Goal: Register for event/course

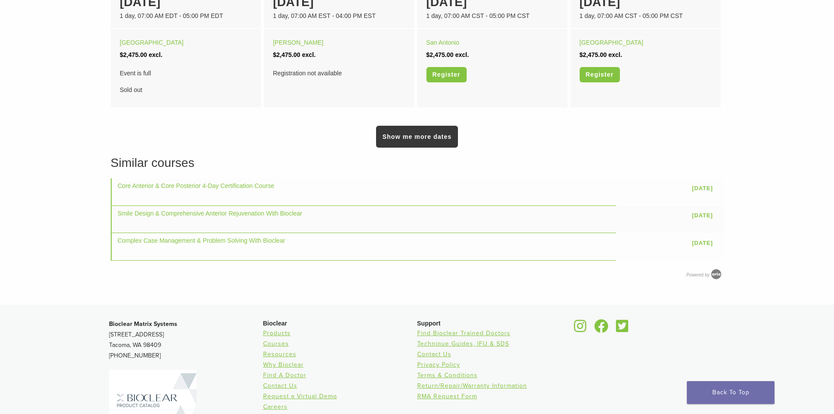
scroll to position [639, 0]
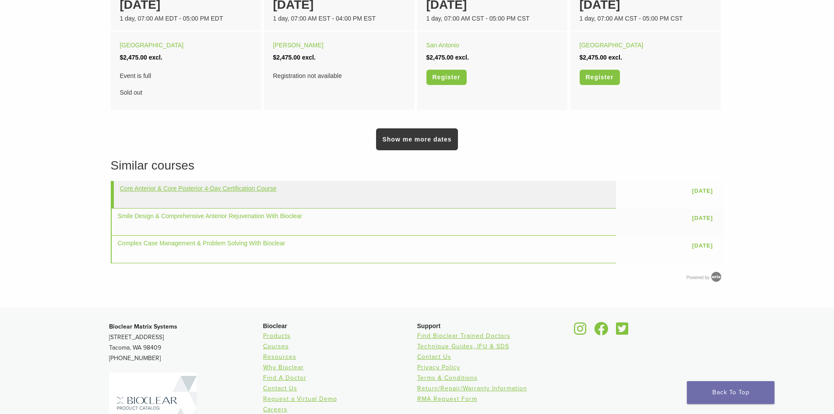
click at [215, 191] on link "Core Anterior & Core Posterior 4-Day Certification Course" at bounding box center [198, 188] width 157 height 7
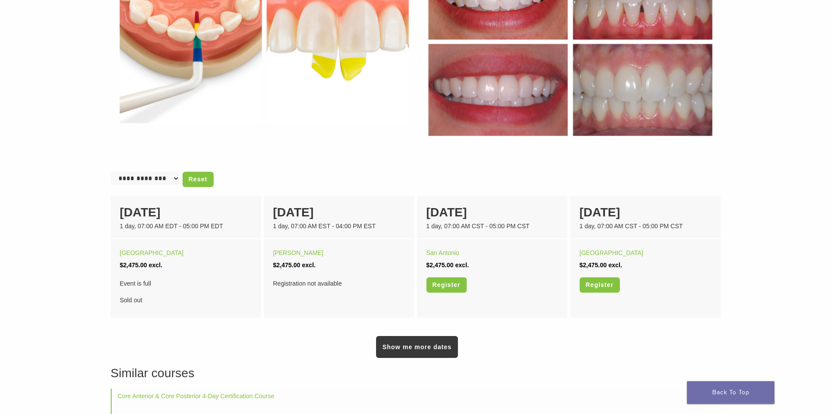
scroll to position [425, 0]
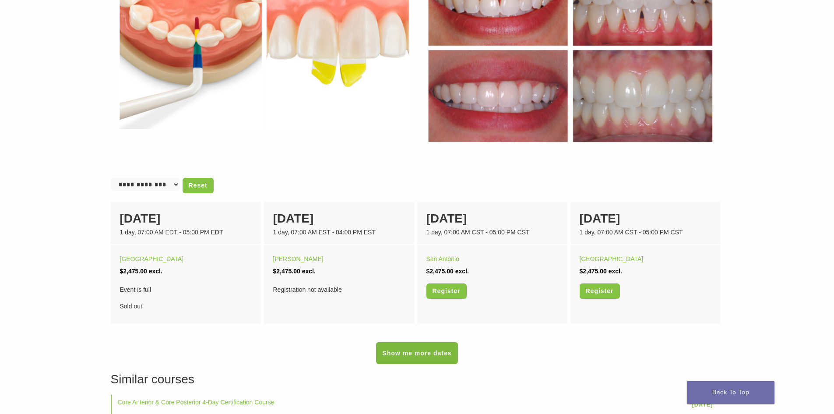
click at [440, 355] on link "Show me more dates" at bounding box center [416, 353] width 81 height 22
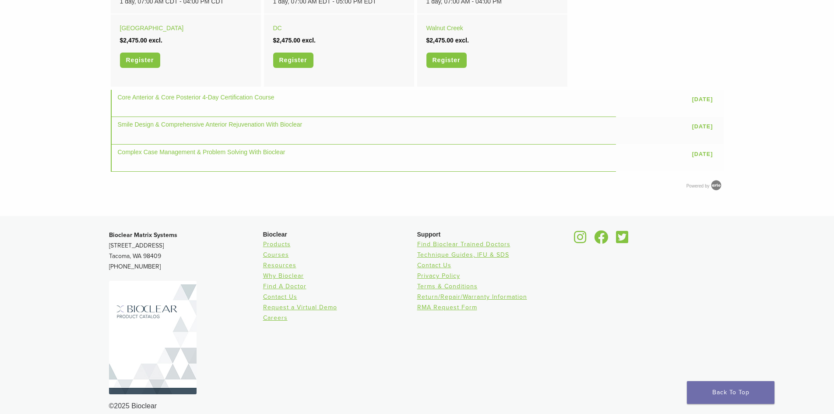
scroll to position [792, 0]
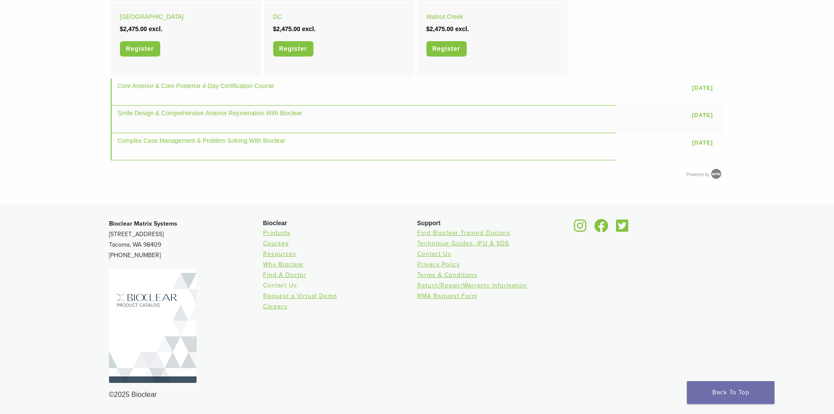
click at [281, 283] on link "Contact Us" at bounding box center [280, 285] width 34 height 7
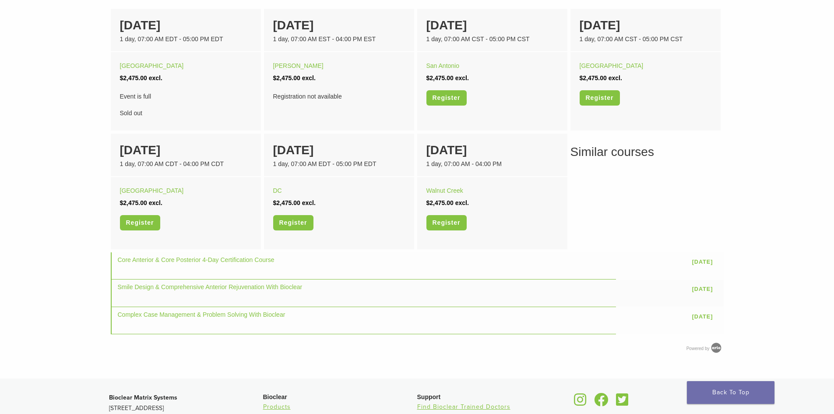
scroll to position [621, 0]
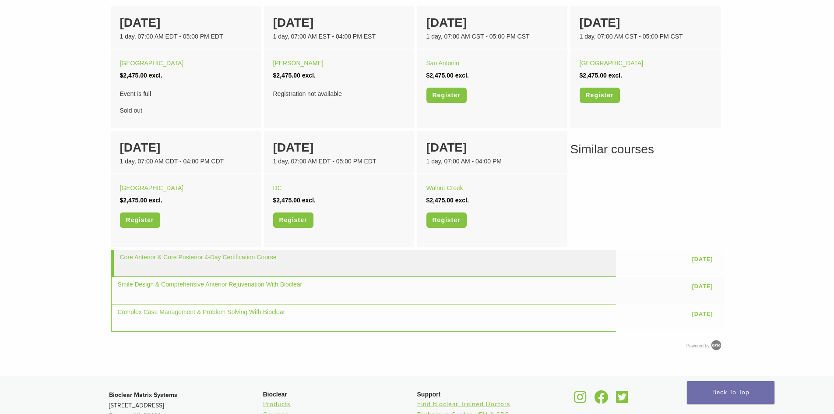
click at [209, 257] on link "Core Anterior & Core Posterior 4-Day Certification Course" at bounding box center [198, 257] width 157 height 7
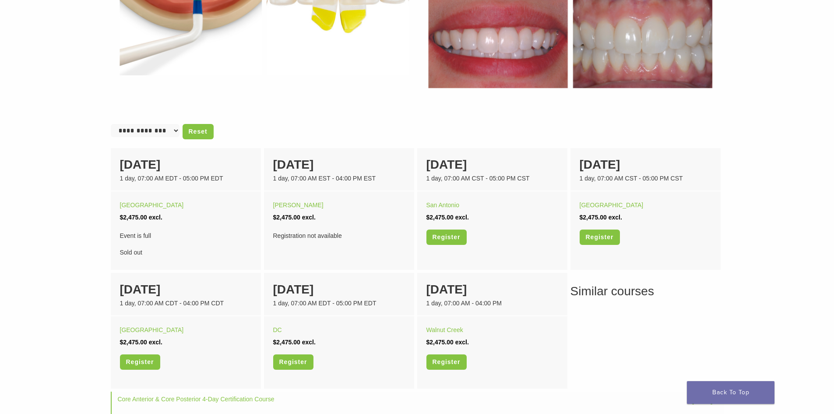
scroll to position [488, 0]
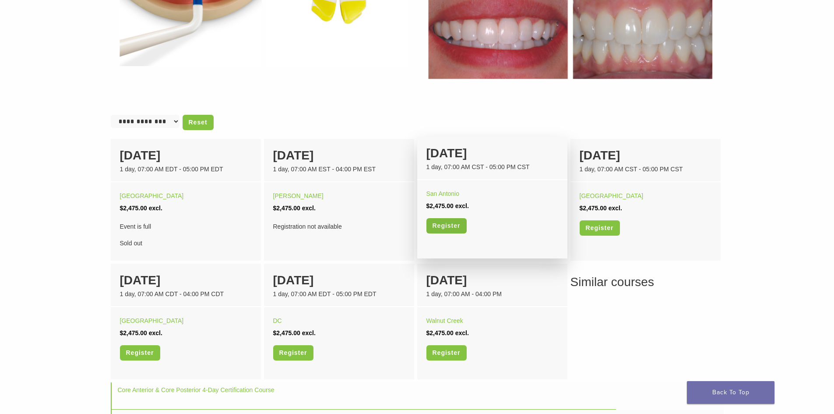
click at [449, 231] on link "Register" at bounding box center [447, 225] width 40 height 15
click at [449, 163] on div "1 day, 07:00 AM CST - 05:00 PM CST" at bounding box center [493, 166] width 132 height 9
click at [453, 192] on link "San Antonio" at bounding box center [443, 193] width 33 height 7
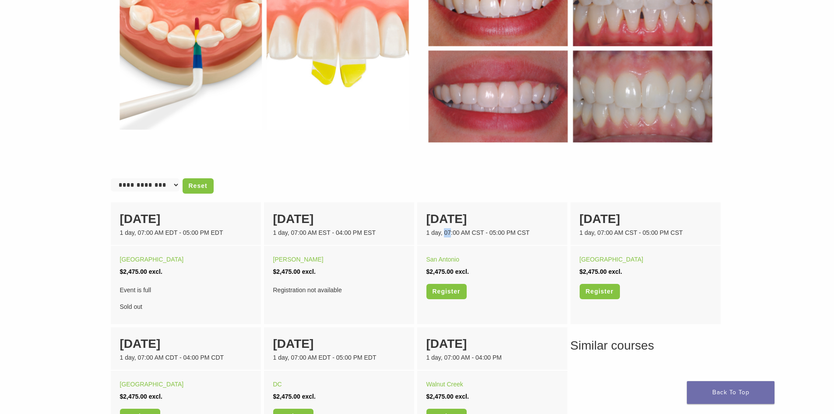
scroll to position [431, 0]
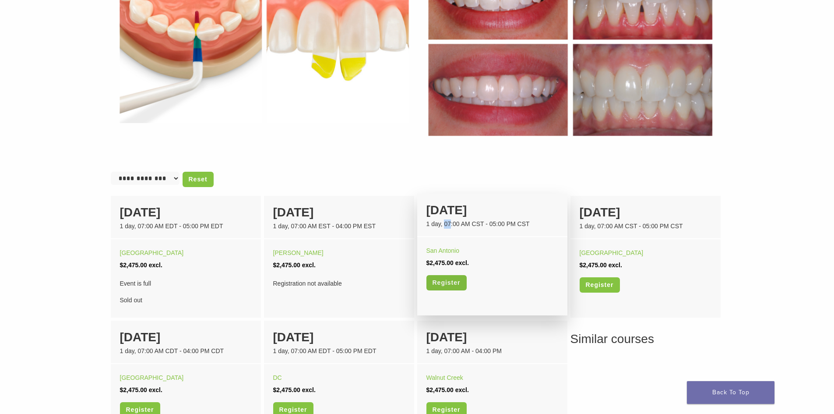
click at [436, 281] on link "Register" at bounding box center [447, 282] width 40 height 15
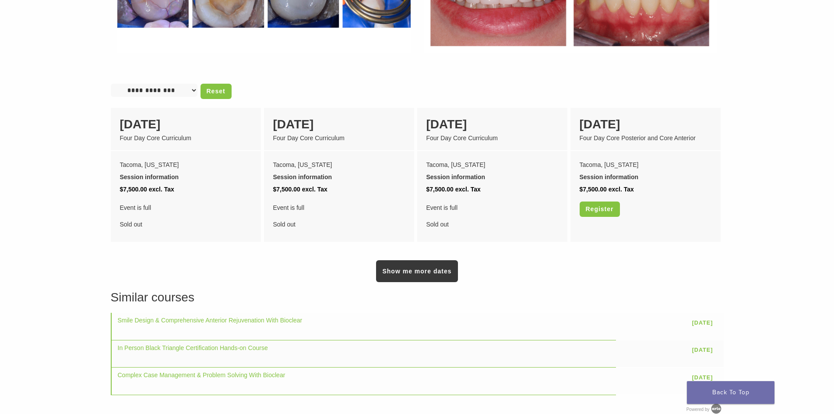
scroll to position [686, 0]
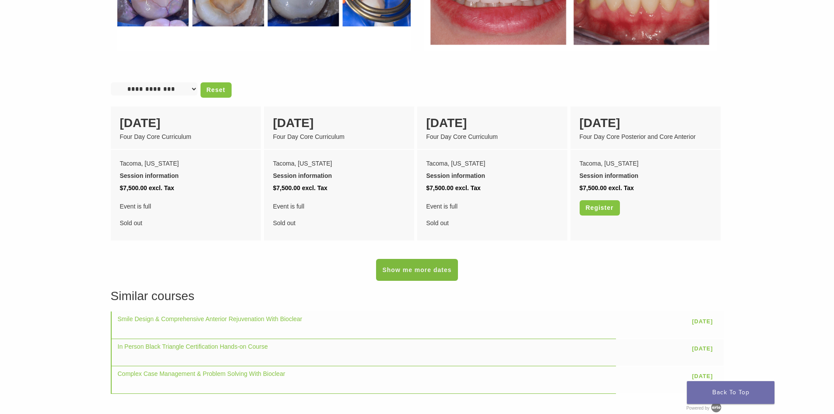
click at [397, 263] on link "Show me more dates" at bounding box center [416, 270] width 81 height 22
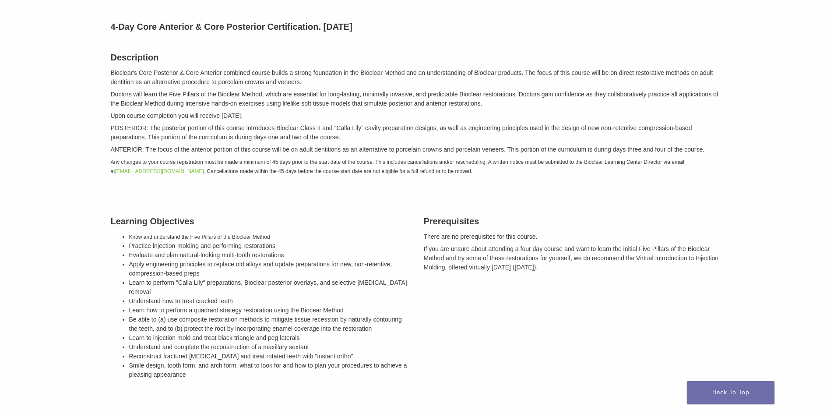
scroll to position [0, 0]
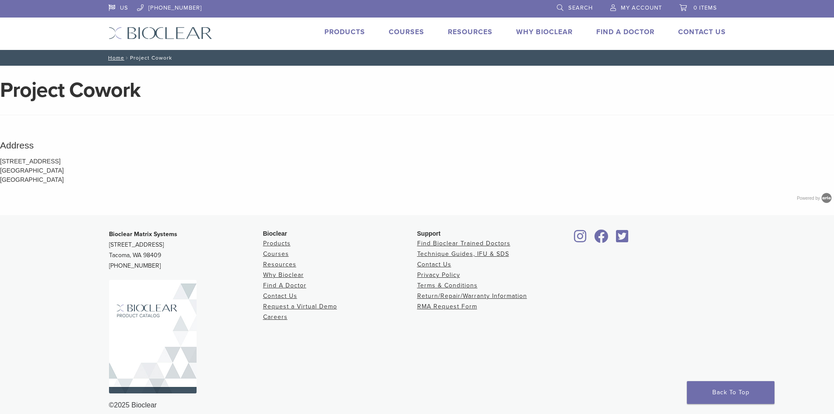
scroll to position [11, 0]
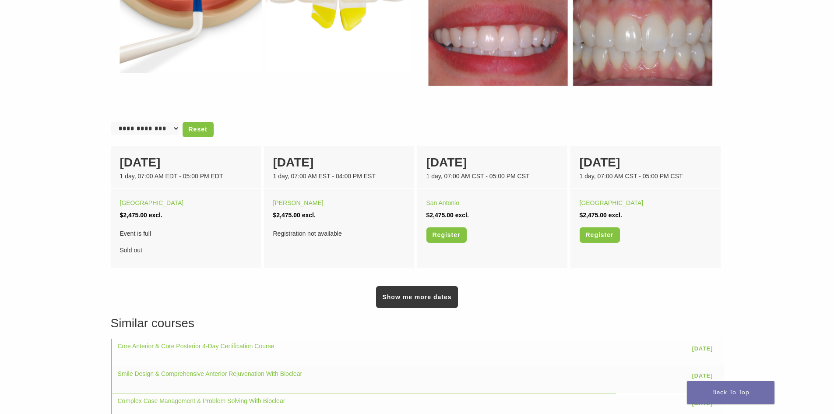
scroll to position [497, 0]
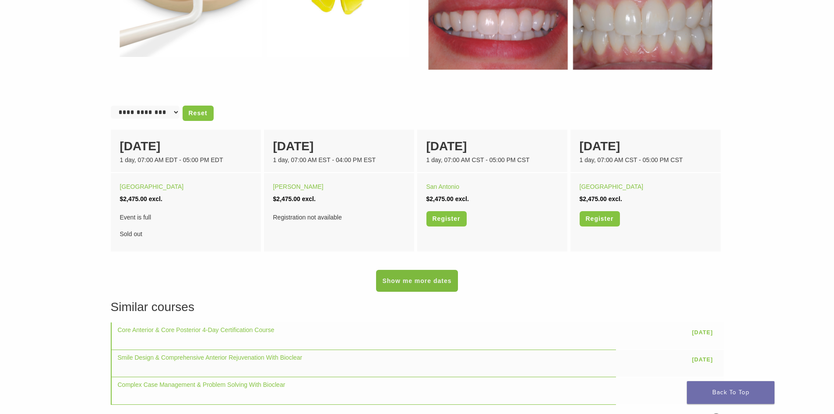
click at [430, 285] on link "Show me more dates" at bounding box center [416, 281] width 81 height 22
